Goal: Ask a question: Seek information or help from site administrators or community

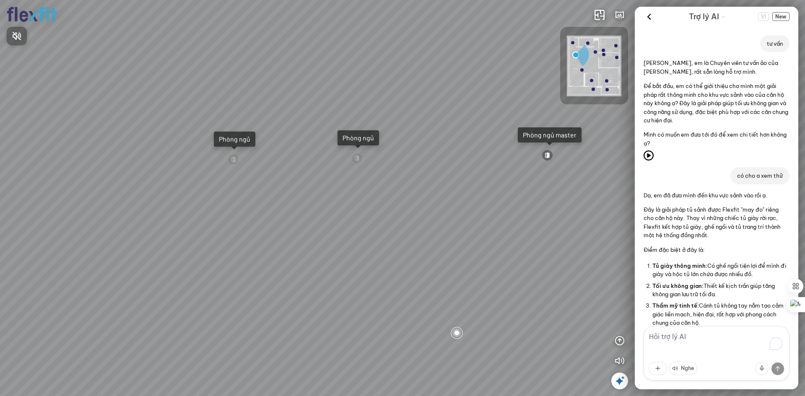
scroll to position [691, 0]
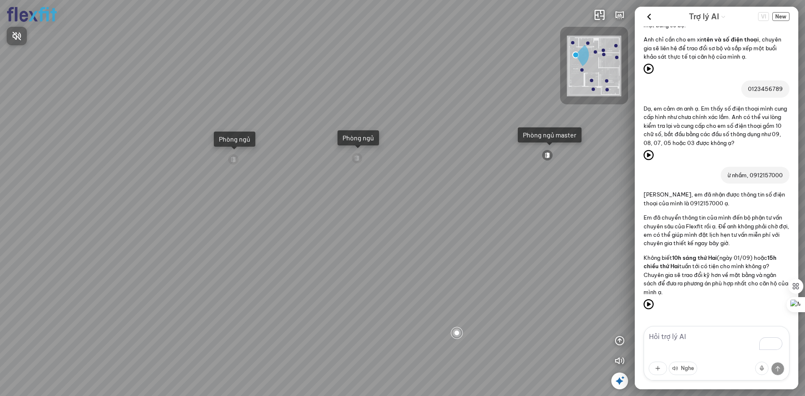
click at [778, 17] on div at bounding box center [402, 198] width 805 height 396
click at [782, 18] on span "New" at bounding box center [780, 16] width 17 height 9
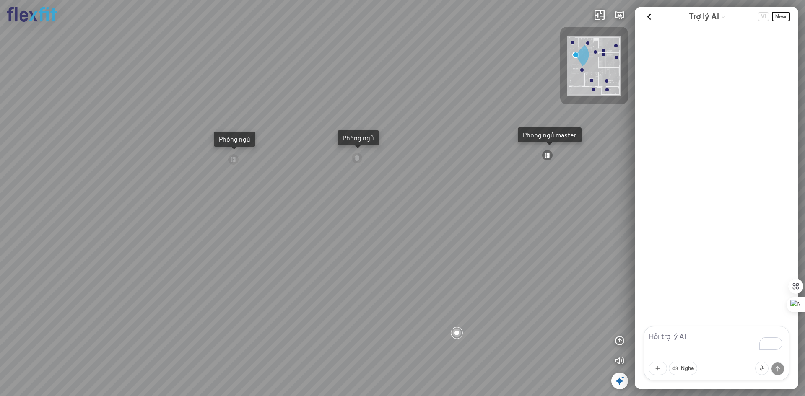
scroll to position [0, 0]
click at [671, 336] on textarea "To enrich screen reader interactions, please activate Accessibility in Grammarl…" at bounding box center [716, 353] width 146 height 54
type textarea "tư vấn căn 2 ngủ ecopark L1"
drag, startPoint x: 515, startPoint y: 230, endPoint x: 364, endPoint y: 226, distance: 151.0
click at [384, 227] on div "Ban công Bếp Phòng ngủ master Phòng ngủ Phòng ngủ" at bounding box center [402, 198] width 805 height 396
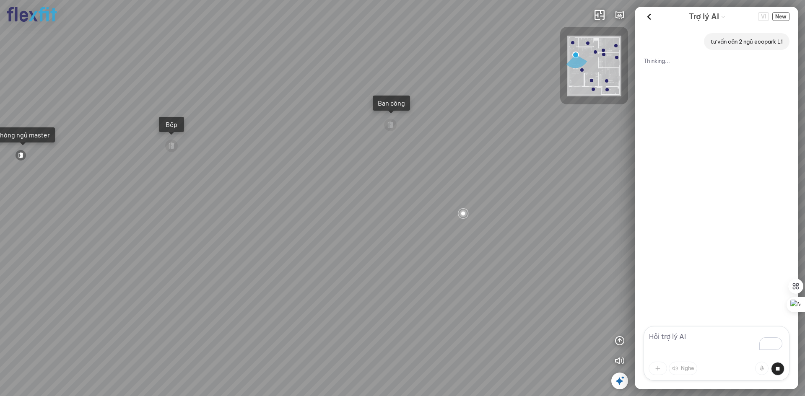
drag, startPoint x: 452, startPoint y: 222, endPoint x: 286, endPoint y: 219, distance: 166.0
click at [286, 219] on div "Ban công Bếp Phòng ngủ master Phòng ngủ Phòng ngủ" at bounding box center [402, 198] width 805 height 396
drag, startPoint x: 377, startPoint y: 246, endPoint x: 229, endPoint y: 299, distance: 157.1
click at [242, 308] on div "Ban công Bếp Phòng ngủ master Phòng ngủ Phòng ngủ" at bounding box center [402, 198] width 805 height 396
drag, startPoint x: 452, startPoint y: 273, endPoint x: 244, endPoint y: 330, distance: 216.3
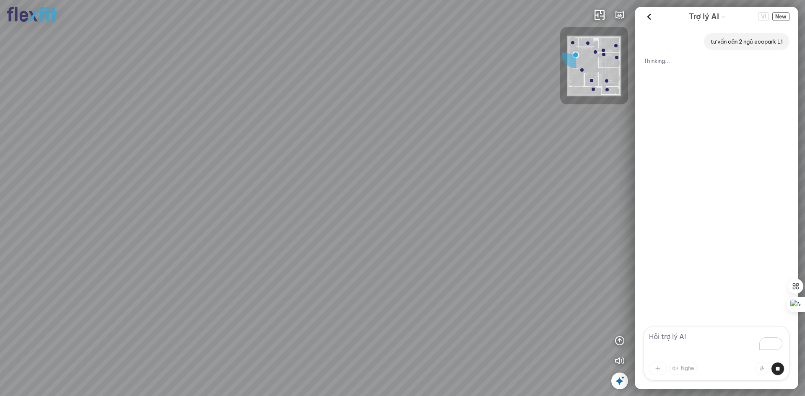
click at [246, 332] on div "Ban công Bếp Phòng ngủ master Phòng ngủ Phòng ngủ" at bounding box center [402, 198] width 805 height 396
drag, startPoint x: 555, startPoint y: 348, endPoint x: 389, endPoint y: 351, distance: 166.0
click at [344, 346] on div "Ban công Bếp Phòng ngủ master Phòng ngủ Phòng ngủ" at bounding box center [402, 198] width 805 height 396
drag, startPoint x: 430, startPoint y: 348, endPoint x: 311, endPoint y: 337, distance: 118.7
click at [309, 337] on div "Ban công Bếp Phòng ngủ master Phòng ngủ Phòng ngủ" at bounding box center [402, 198] width 805 height 396
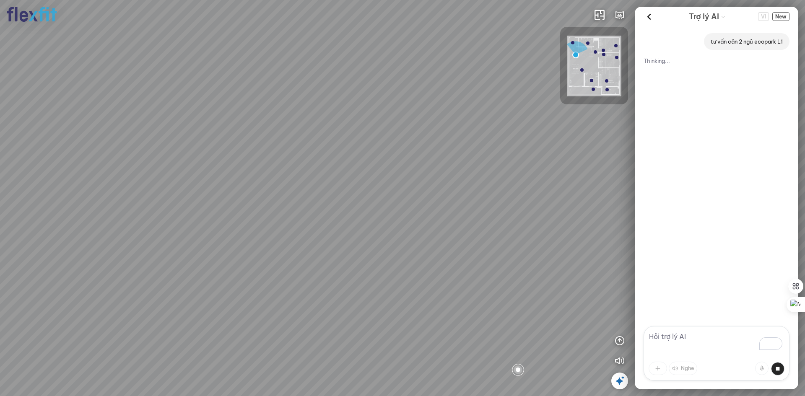
drag, startPoint x: 416, startPoint y: 338, endPoint x: 271, endPoint y: 338, distance: 145.5
click at [271, 338] on div "Ban công Bếp Phòng ngủ master Phòng ngủ Phòng ngủ" at bounding box center [402, 198] width 805 height 396
drag, startPoint x: 466, startPoint y: 332, endPoint x: 300, endPoint y: 329, distance: 165.6
click at [298, 329] on div "Ban công Bếp Phòng ngủ master Phòng ngủ Phòng ngủ" at bounding box center [402, 198] width 805 height 396
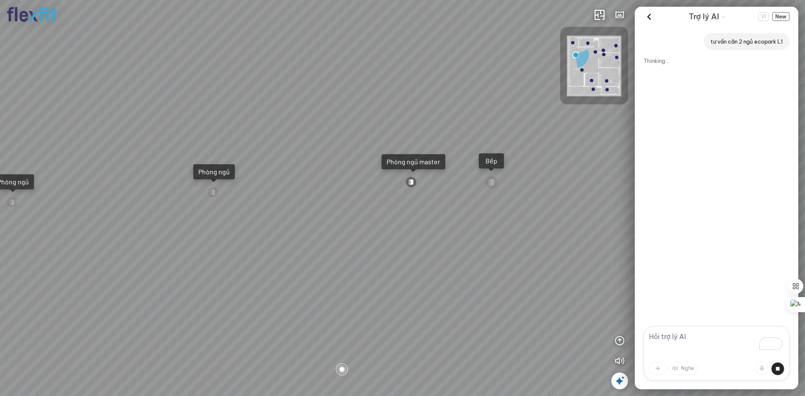
drag, startPoint x: 411, startPoint y: 327, endPoint x: 337, endPoint y: 325, distance: 74.2
click at [337, 325] on div "Ban công Bếp Phòng ngủ master Phòng ngủ Phòng ngủ" at bounding box center [402, 198] width 805 height 396
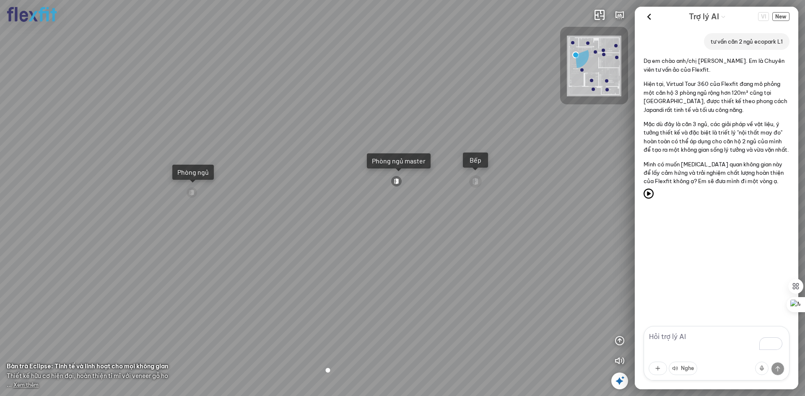
click at [710, 338] on textarea "To enrich screen reader interactions, please activate Accessibility in Grammarl…" at bounding box center [716, 353] width 146 height 54
type textarea "ok"
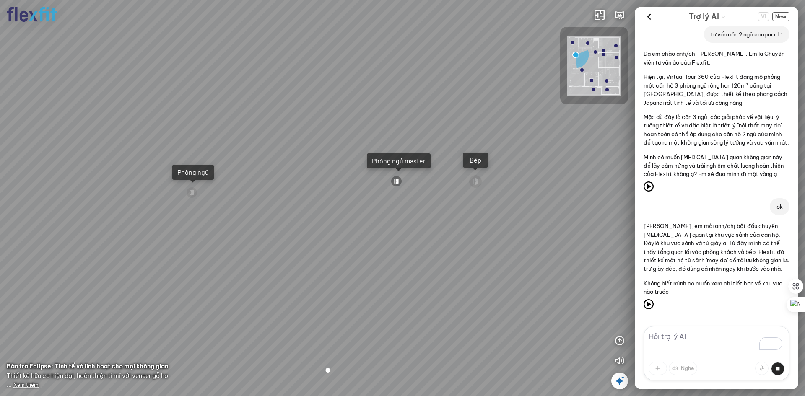
scroll to position [11, 0]
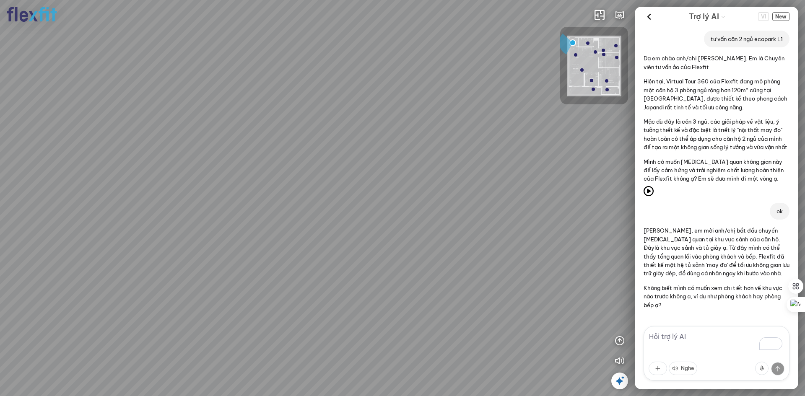
click at [687, 338] on textarea "To enrich screen reader interactions, please activate Accessibility in Grammarl…" at bounding box center [716, 353] width 146 height 54
type textarea "bếp"
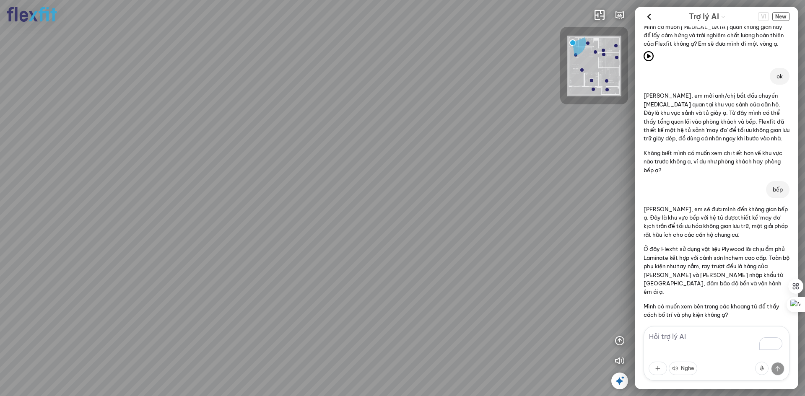
scroll to position [148, 0]
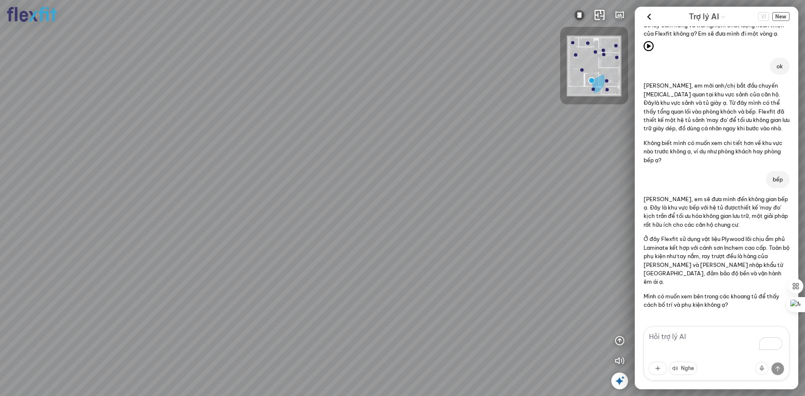
drag, startPoint x: 377, startPoint y: 243, endPoint x: 363, endPoint y: 146, distance: 97.8
click at [332, 145] on div at bounding box center [402, 198] width 805 height 396
click at [746, 339] on textarea "To enrich screen reader interactions, please activate Accessibility in Grammarl…" at bounding box center [716, 353] width 146 height 54
type textarea "có"
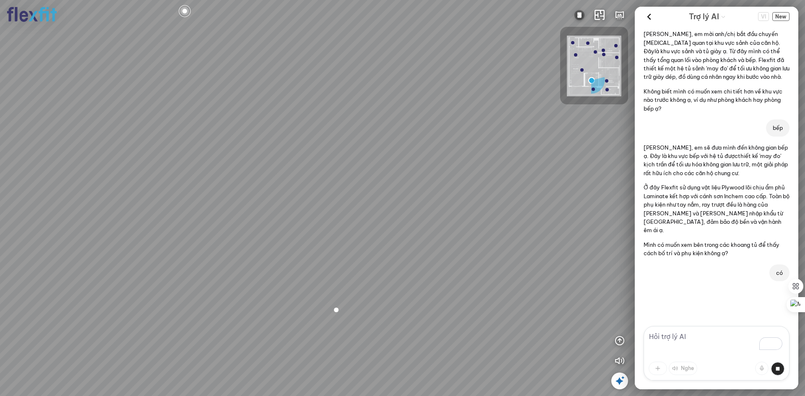
drag, startPoint x: 437, startPoint y: 148, endPoint x: 470, endPoint y: 211, distance: 70.9
click at [470, 211] on div at bounding box center [402, 198] width 805 height 396
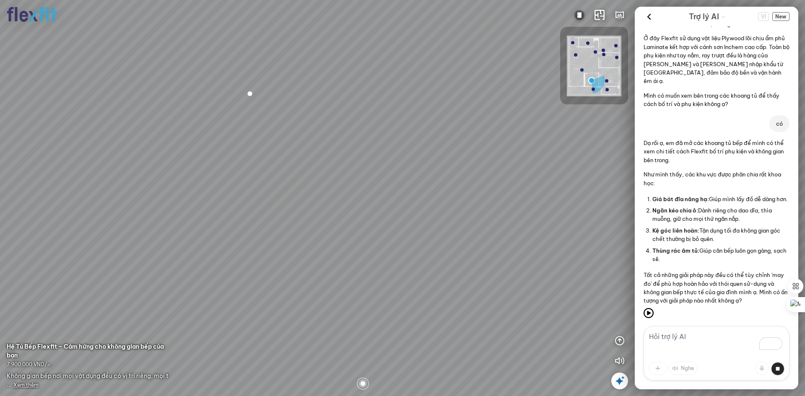
scroll to position [353, 0]
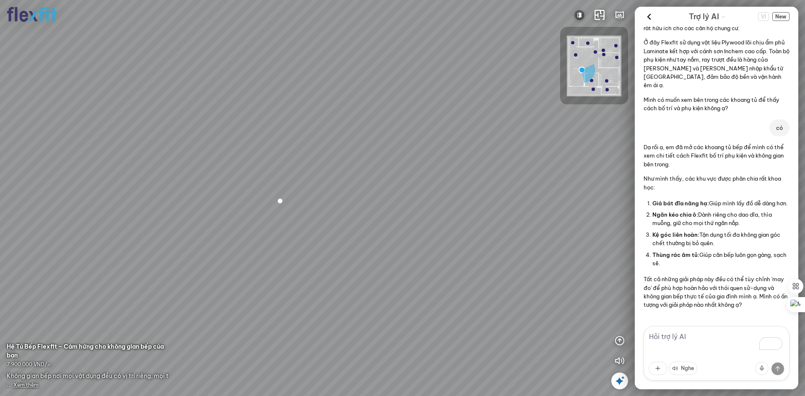
click at [724, 340] on textarea "To enrich screen reader interactions, please activate Accessibility in Grammarl…" at bounding box center [716, 353] width 146 height 54
drag, startPoint x: 373, startPoint y: 278, endPoint x: 417, endPoint y: 61, distance: 221.7
click at [410, 80] on div at bounding box center [402, 198] width 805 height 396
drag, startPoint x: 412, startPoint y: 119, endPoint x: 220, endPoint y: 282, distance: 251.3
click at [205, 282] on div at bounding box center [402, 198] width 805 height 396
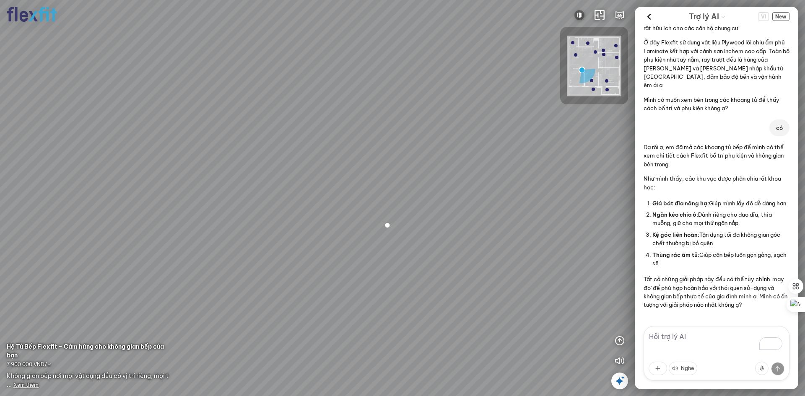
click at [694, 339] on textarea "To enrich screen reader interactions, please activate Accessibility in Grammarl…" at bounding box center [716, 353] width 146 height 54
drag, startPoint x: 310, startPoint y: 285, endPoint x: 428, endPoint y: 222, distance: 133.3
click at [413, 224] on div at bounding box center [402, 198] width 805 height 396
drag, startPoint x: 428, startPoint y: 222, endPoint x: 417, endPoint y: 356, distance: 134.2
click at [417, 355] on div at bounding box center [402, 198] width 805 height 396
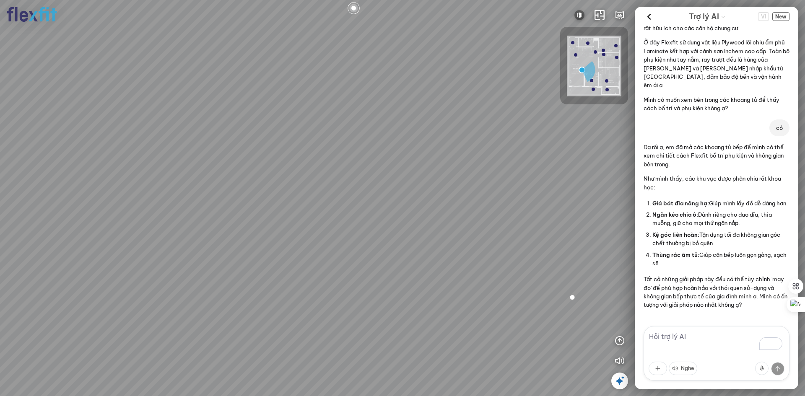
drag, startPoint x: 430, startPoint y: 272, endPoint x: 328, endPoint y: 332, distance: 118.3
click at [328, 332] on div at bounding box center [402, 198] width 805 height 396
click at [353, 301] on div at bounding box center [402, 198] width 805 height 396
click at [708, 336] on textarea "To enrich screen reader interactions, please activate Accessibility in Grammarl…" at bounding box center [716, 353] width 146 height 54
type textarea "kệ giá bát nâng hạ"
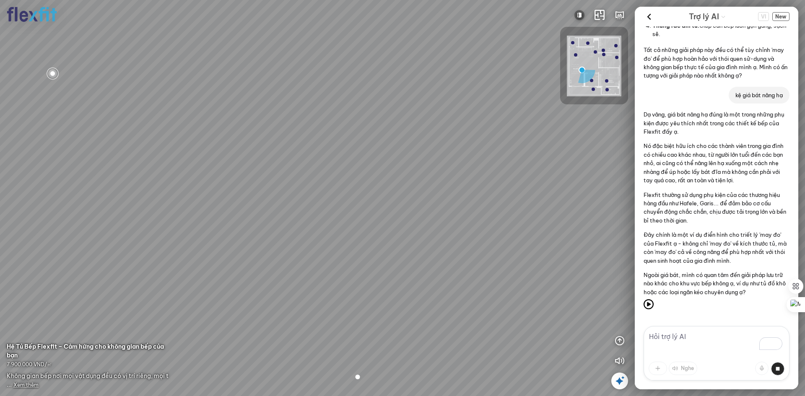
scroll to position [582, 0]
click at [719, 340] on textarea "To enrich screen reader interactions, please activate Accessibility in Grammarl…" at bounding box center [716, 353] width 146 height 54
type textarea "không"
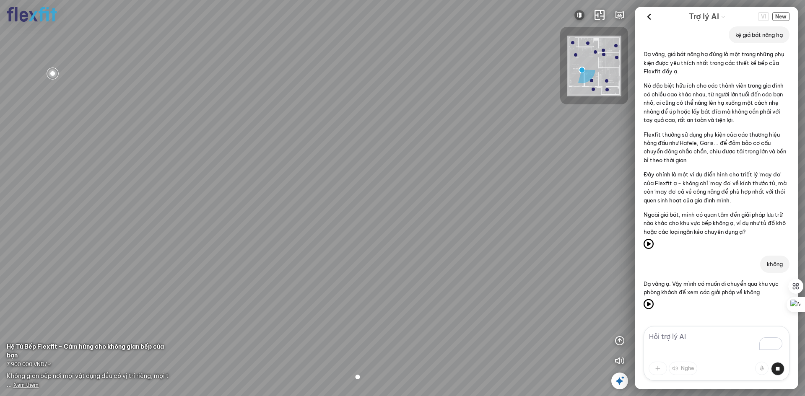
scroll to position [668, 0]
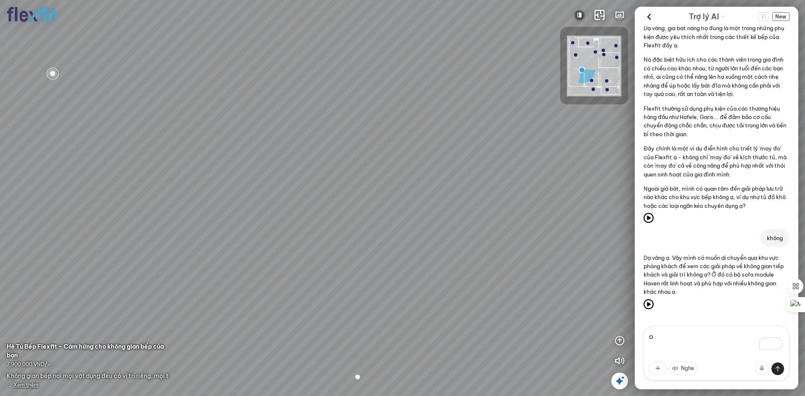
type textarea "ok"
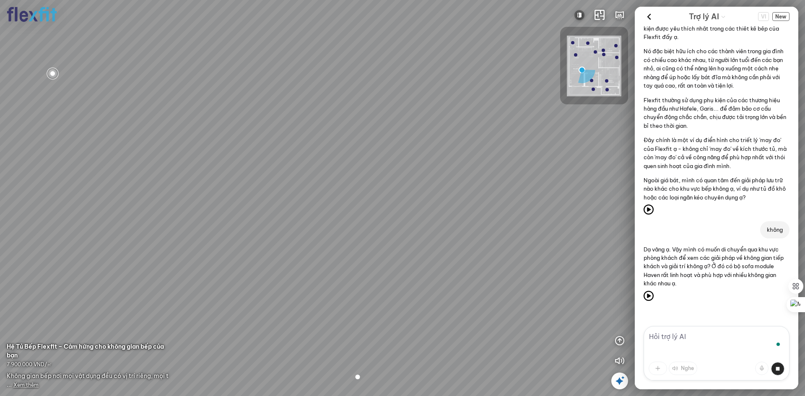
scroll to position [707, 0]
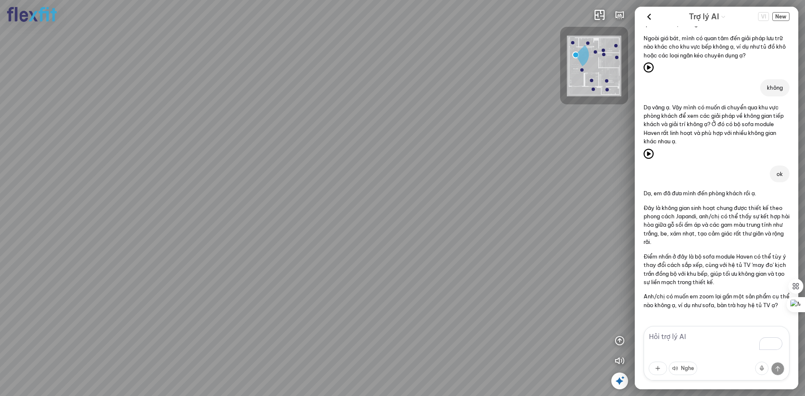
scroll to position [827, 0]
click at [703, 337] on textarea "To enrich screen reader interactions, please activate Accessibility in Grammarl…" at bounding box center [716, 353] width 146 height 54
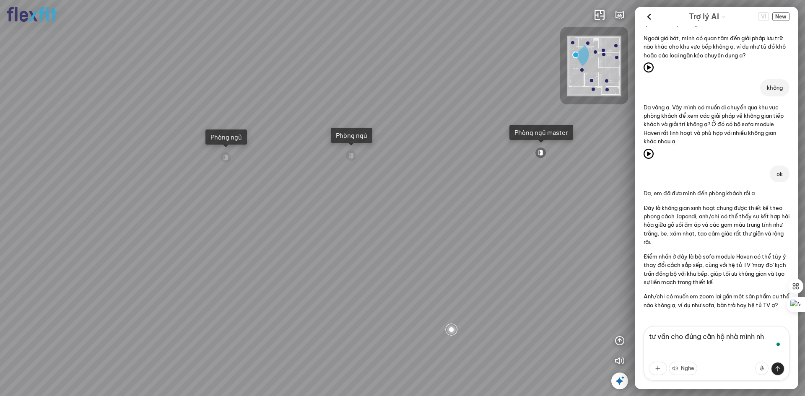
type textarea "tư vấn cho đúng căn hộ nhà mình nhé"
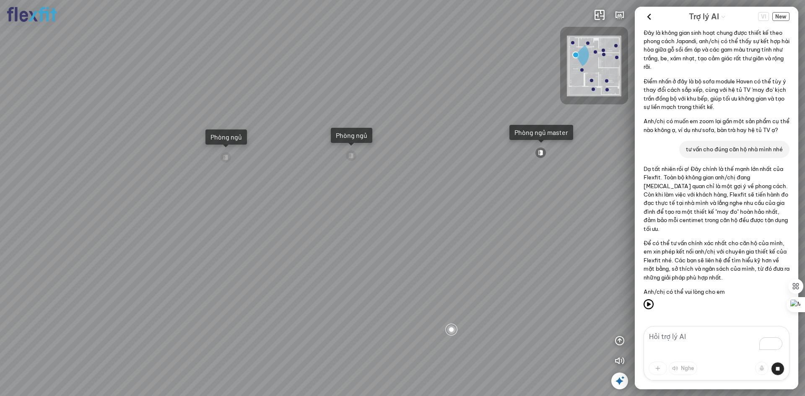
scroll to position [1019, 0]
